Goal: Use online tool/utility: Utilize a website feature to perform a specific function

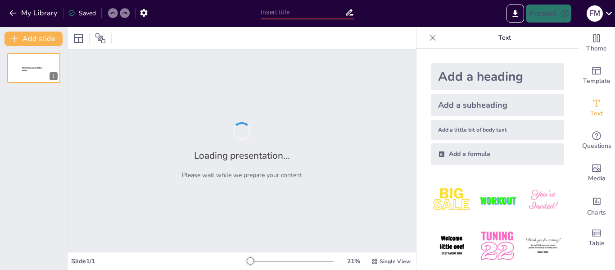
type input "De Silos a Sinergias: Construyendo un Equipo de Alto Rendimiento"
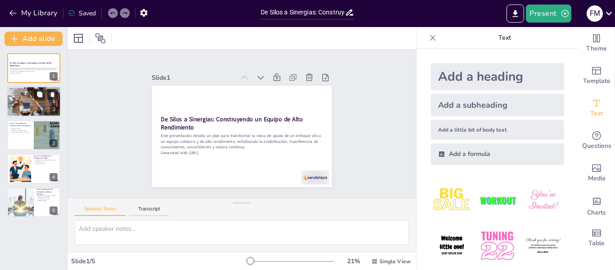
click at [27, 100] on div at bounding box center [34, 101] width 54 height 36
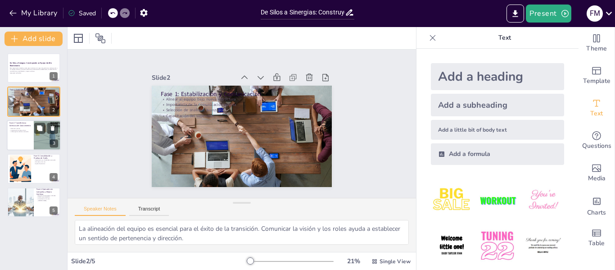
click at [30, 140] on div at bounding box center [34, 135] width 54 height 31
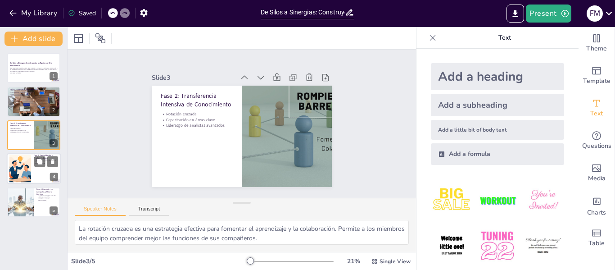
click at [25, 159] on div at bounding box center [20, 168] width 41 height 27
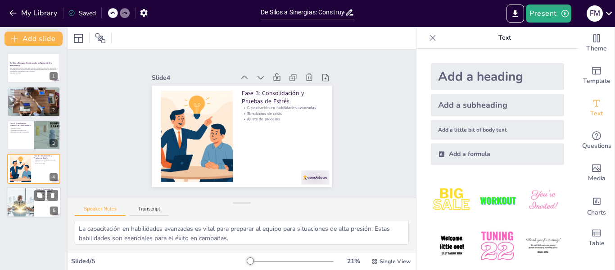
click at [25, 197] on div at bounding box center [20, 202] width 54 height 31
type textarea "La ejecución de campañas unificadas maximiza la eficiencia y el impacto del equ…"
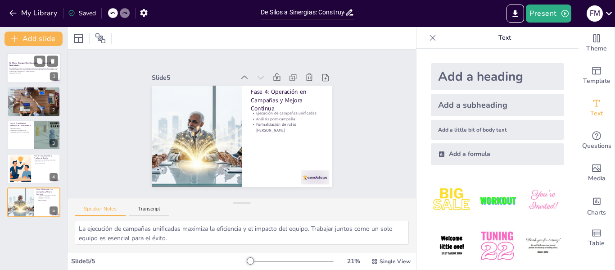
click at [32, 65] on p "De Silos a Sinergias: Construyendo un Equipo de Alto Rendimiento" at bounding box center [33, 64] width 49 height 5
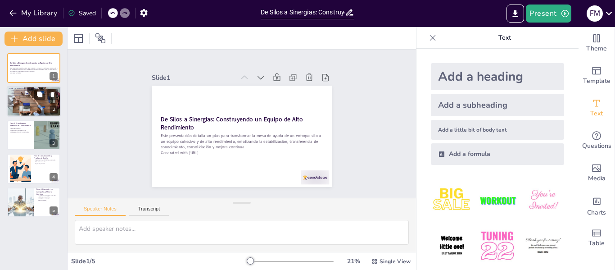
click at [25, 105] on div at bounding box center [34, 101] width 54 height 36
type textarea "La alineación del equipo es esencial para el éxito de la transición. Comunicar …"
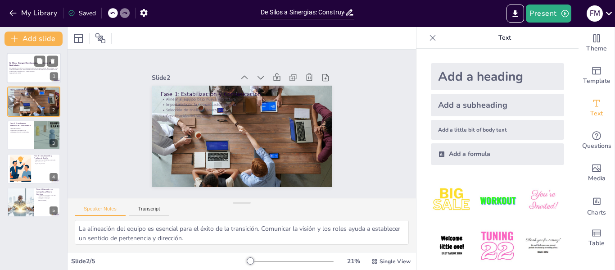
click at [17, 73] on p "Generated with [URL]" at bounding box center [33, 73] width 49 height 2
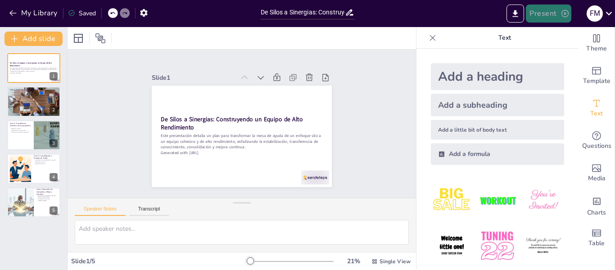
click at [549, 12] on button "Present" at bounding box center [548, 14] width 45 height 18
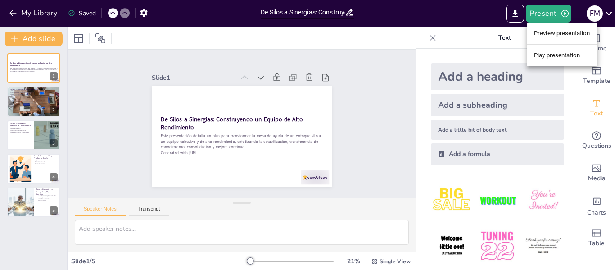
click at [534, 32] on li "Preview presentation" at bounding box center [562, 33] width 71 height 14
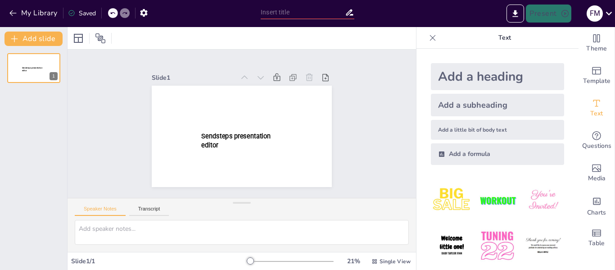
type input "De Silos a Sinergias: Construyendo un Equipo de Alto Rendimiento"
